Goal: Task Accomplishment & Management: Manage account settings

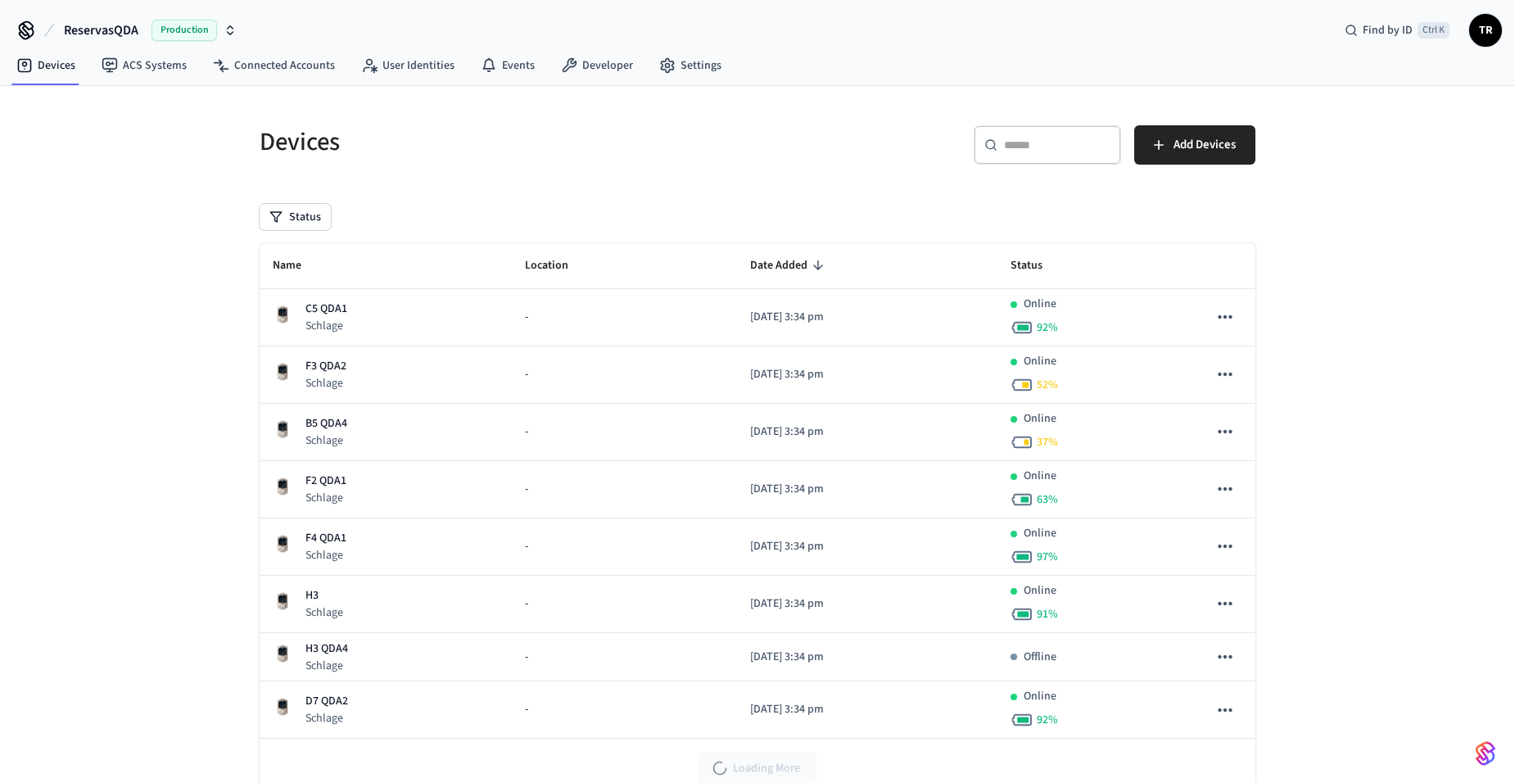
click at [1486, 34] on span "TR" at bounding box center [1485, 30] width 29 height 29
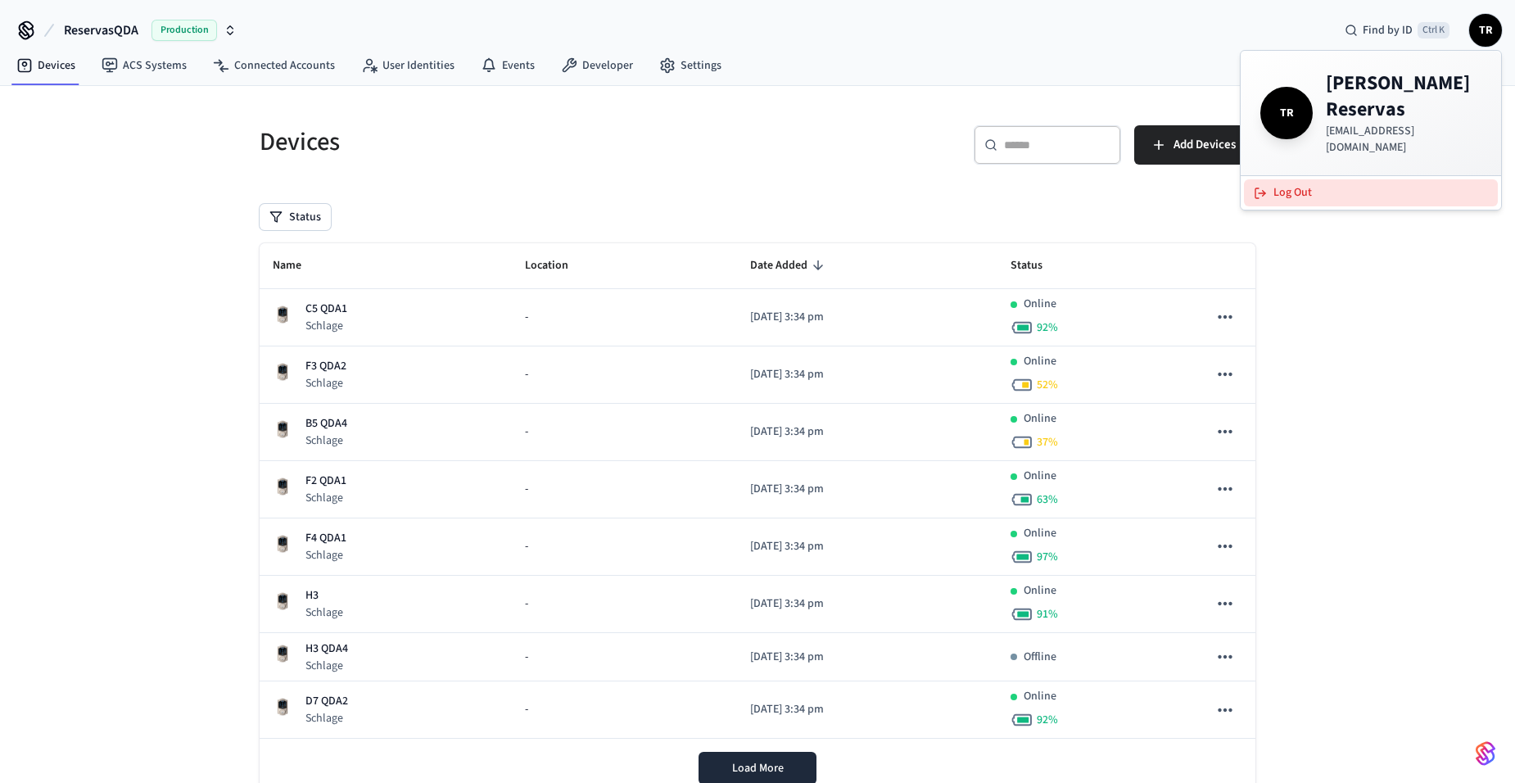
click at [1345, 179] on button "Log Out" at bounding box center [1371, 192] width 254 height 27
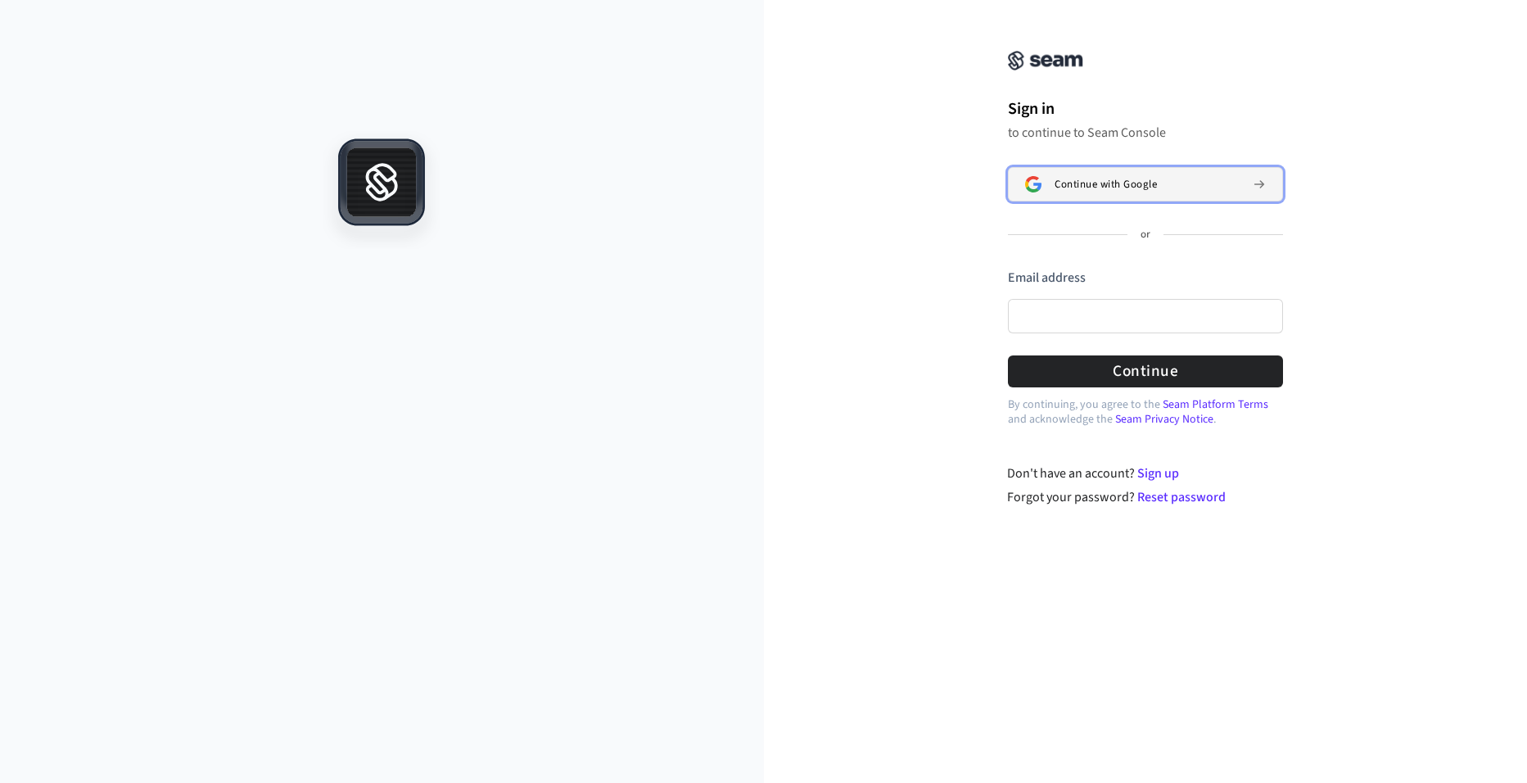
click at [1133, 192] on button "Continue with Google" at bounding box center [1145, 184] width 275 height 34
